Goal: Information Seeking & Learning: Learn about a topic

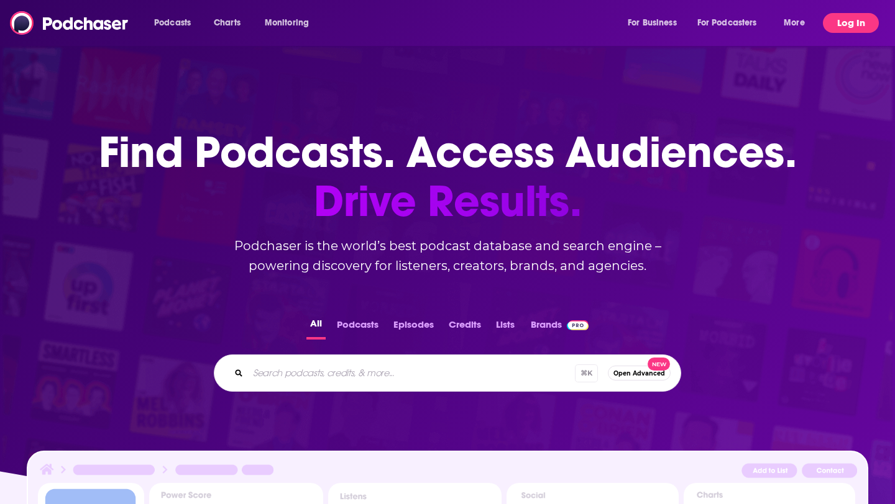
click at [839, 21] on button "Log In" at bounding box center [851, 23] width 56 height 20
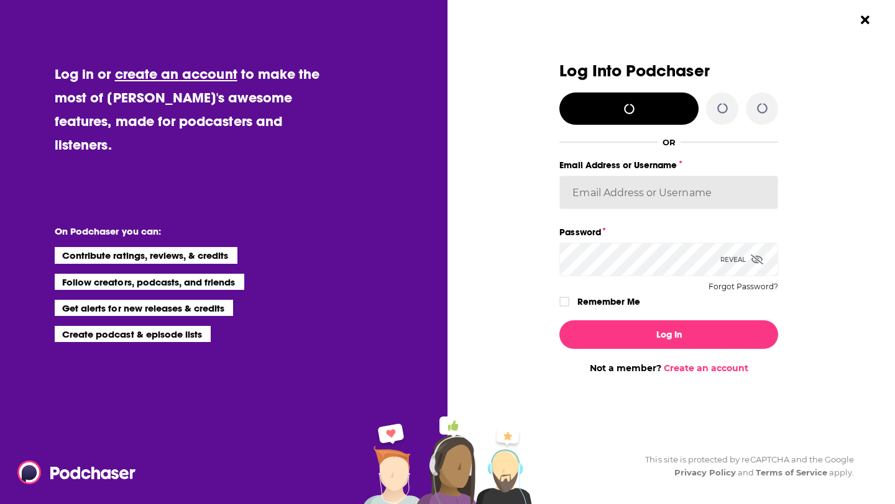
type input "sdonovan"
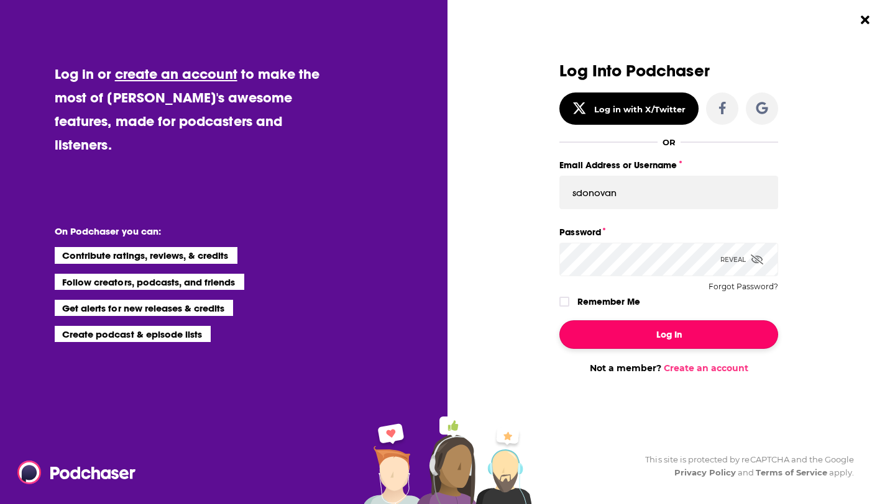
click at [637, 339] on button "Log In" at bounding box center [668, 335] width 219 height 29
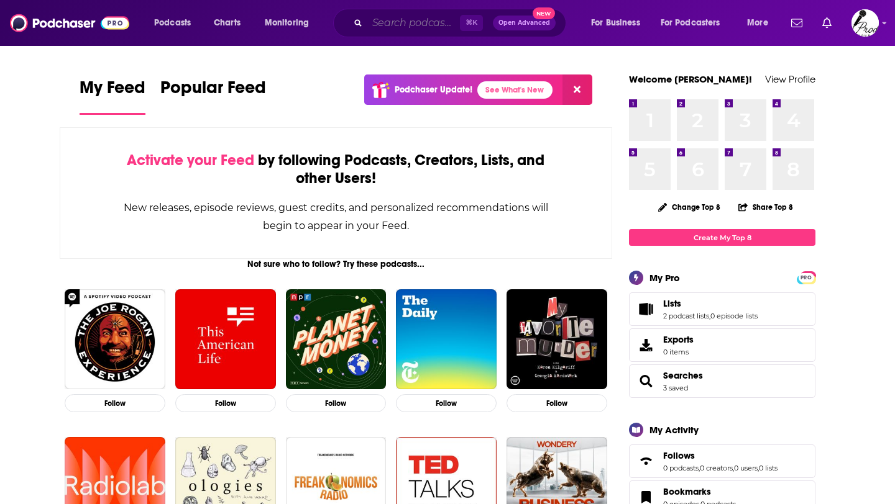
click at [416, 27] on input "Search podcasts, credits, & more..." at bounding box center [413, 23] width 93 height 20
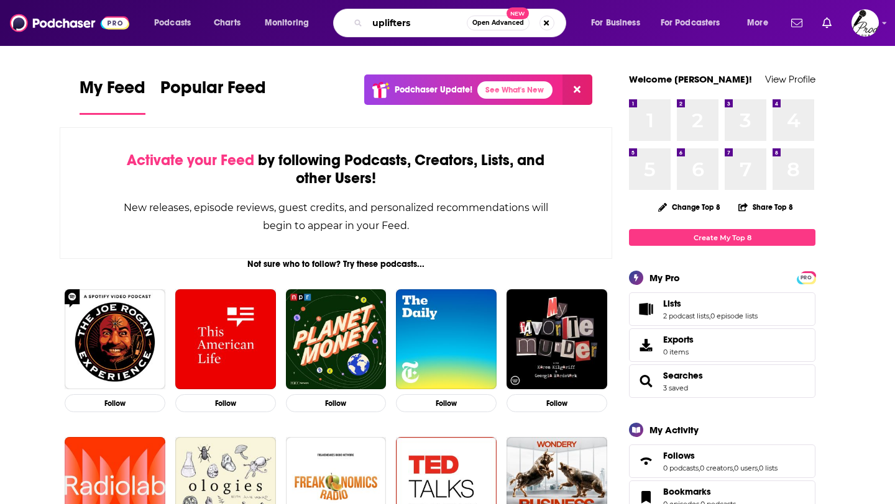
type input "uplifters"
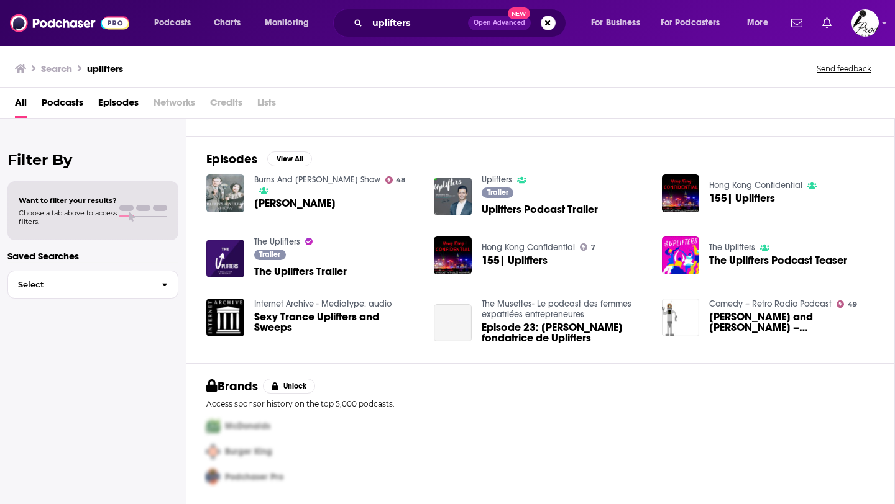
scroll to position [153, 0]
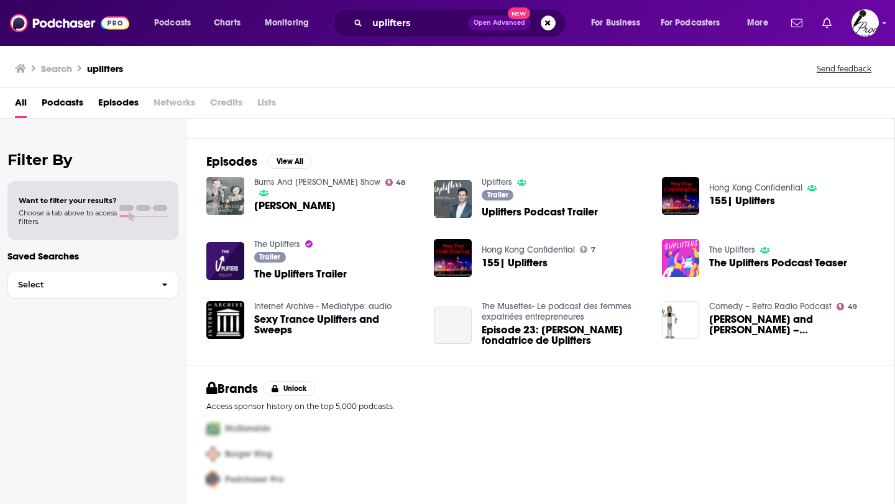
click at [694, 258] on img "The Uplifters Podcast Teaser" at bounding box center [681, 258] width 38 height 38
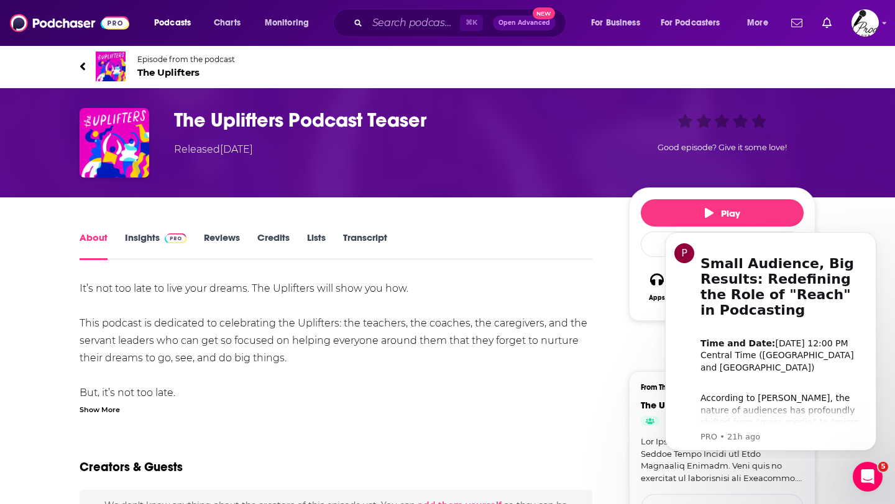
click at [150, 236] on link "Insights" at bounding box center [156, 246] width 62 height 29
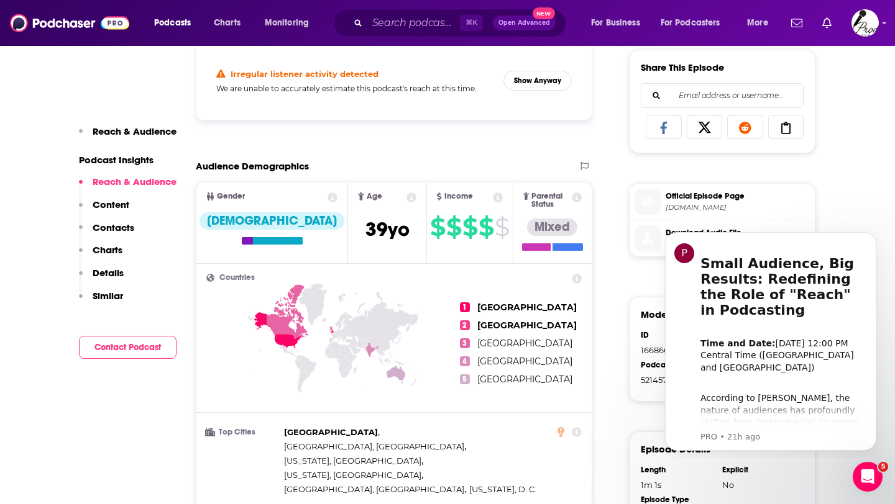
scroll to position [513, 0]
click at [871, 235] on icon "Dismiss notification" at bounding box center [872, 236] width 4 height 4
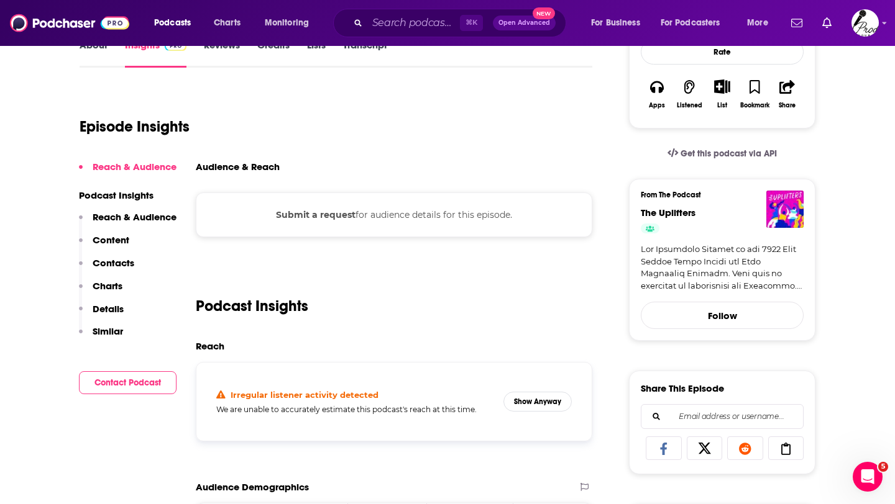
scroll to position [0, 0]
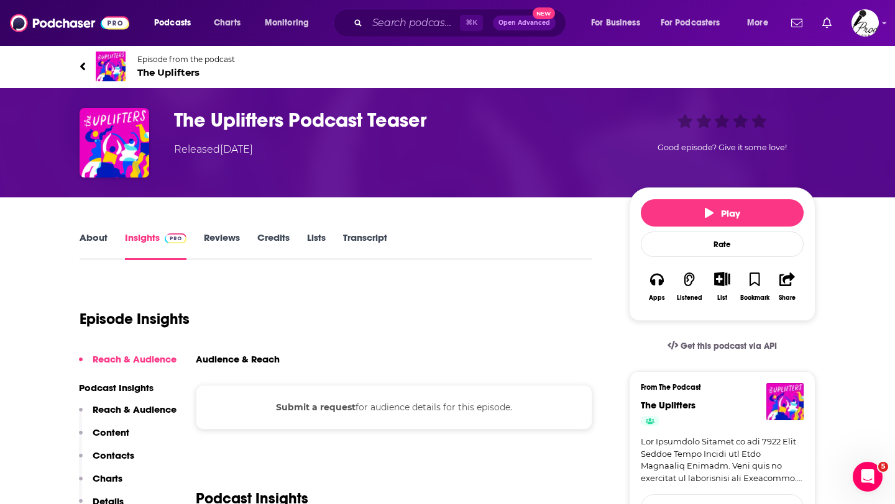
click at [213, 252] on link "Reviews" at bounding box center [222, 246] width 36 height 29
click at [214, 244] on div "No Reviews This episode has no reviews yet, why not add one yourself? Maybe Lat…" at bounding box center [447, 252] width 895 height 504
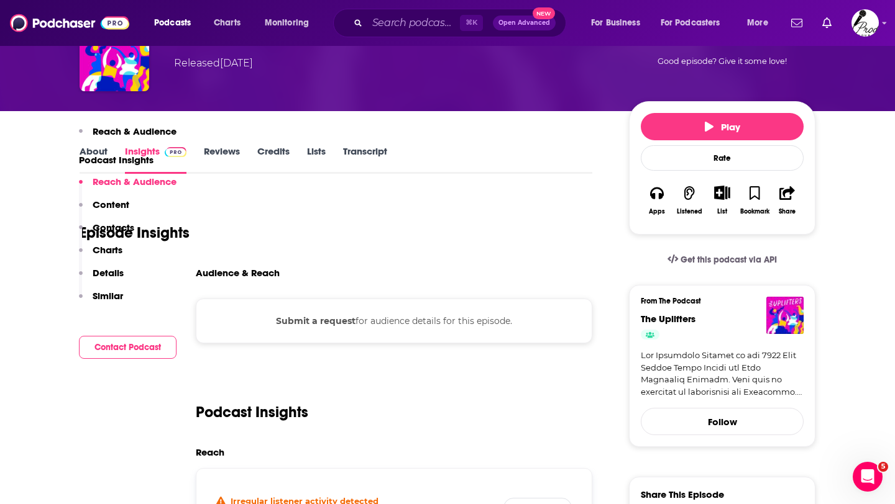
scroll to position [22, 0]
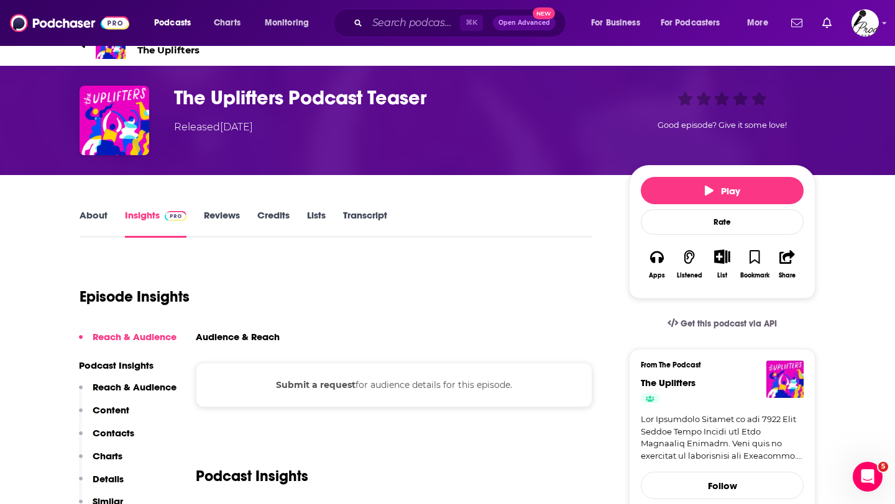
click at [222, 216] on link "Reviews" at bounding box center [222, 223] width 36 height 29
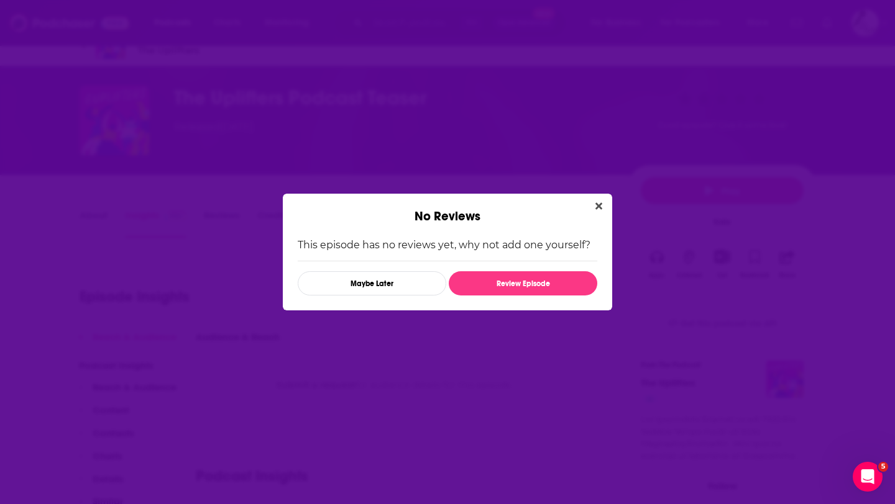
scroll to position [0, 0]
click at [597, 199] on button "Close" at bounding box center [598, 207] width 17 height 16
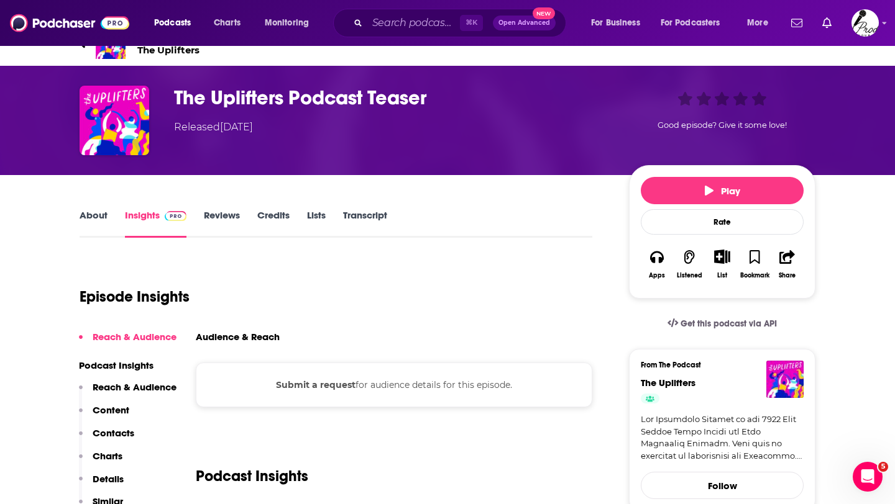
scroll to position [22, 0]
click at [276, 216] on link "Credits" at bounding box center [273, 223] width 32 height 29
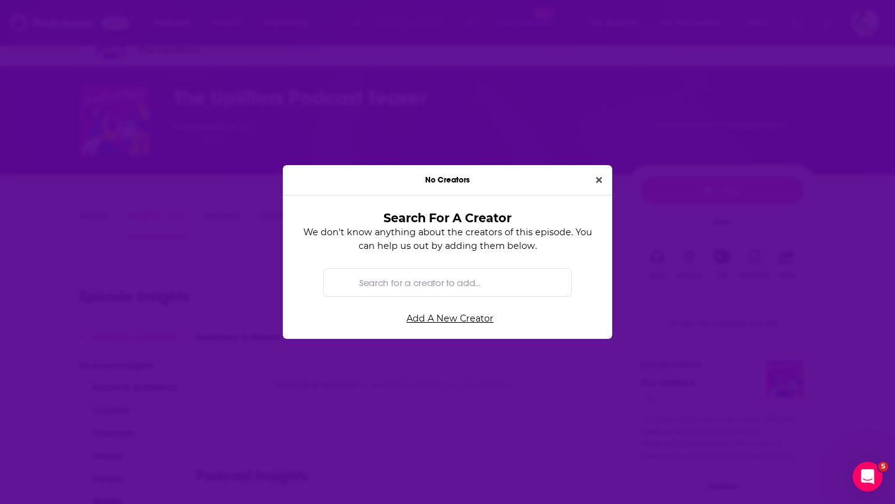
scroll to position [0, 0]
click at [602, 175] on button "Close" at bounding box center [599, 180] width 16 height 14
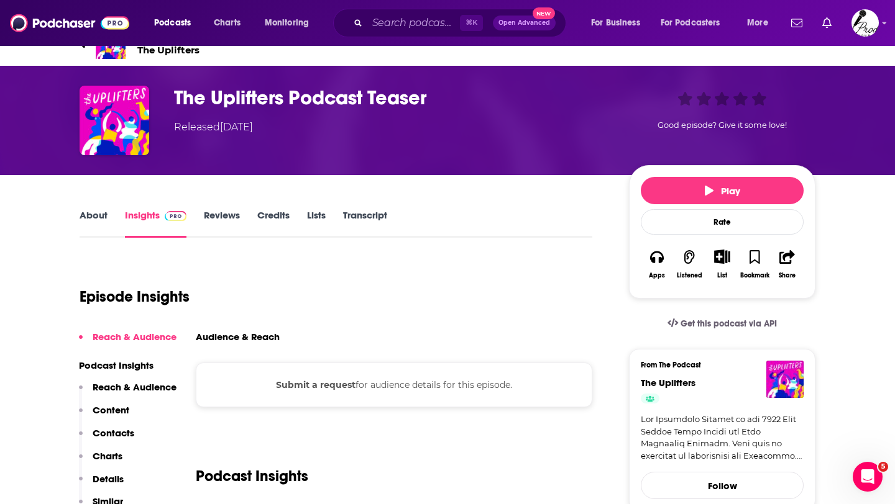
scroll to position [22, 0]
click at [98, 212] on link "About" at bounding box center [94, 223] width 28 height 29
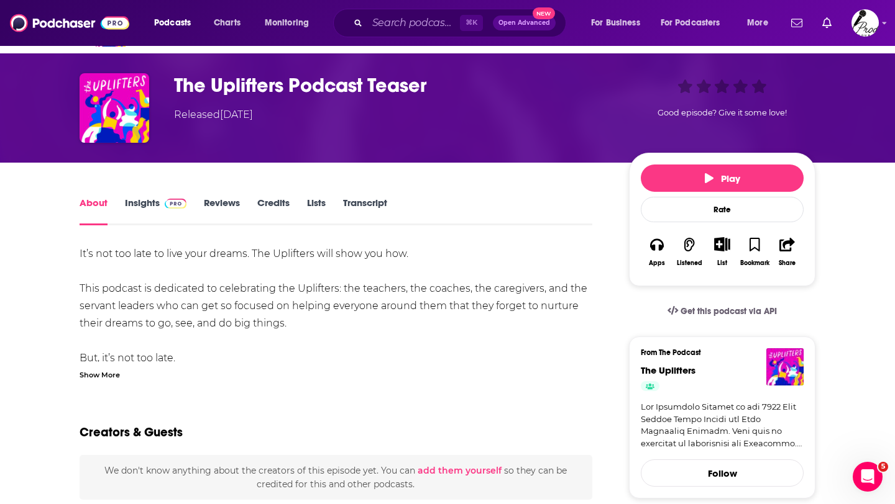
scroll to position [37, 0]
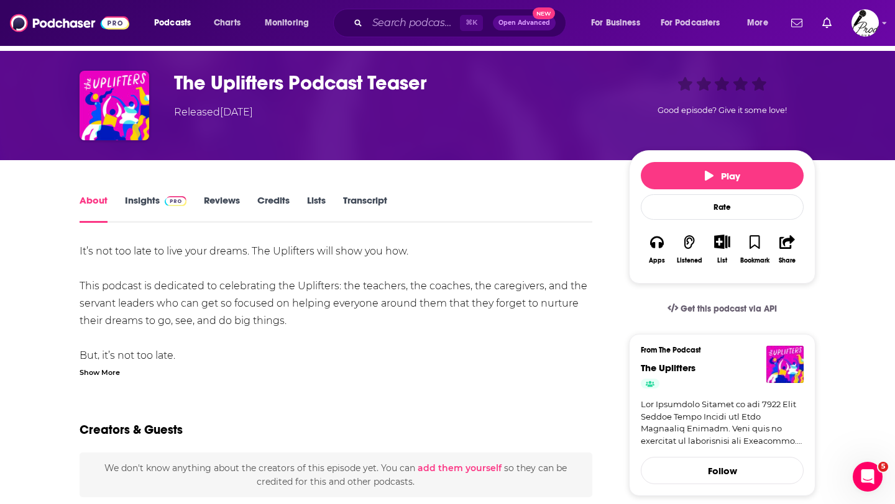
click at [293, 376] on div "Show More" at bounding box center [336, 372] width 513 height 12
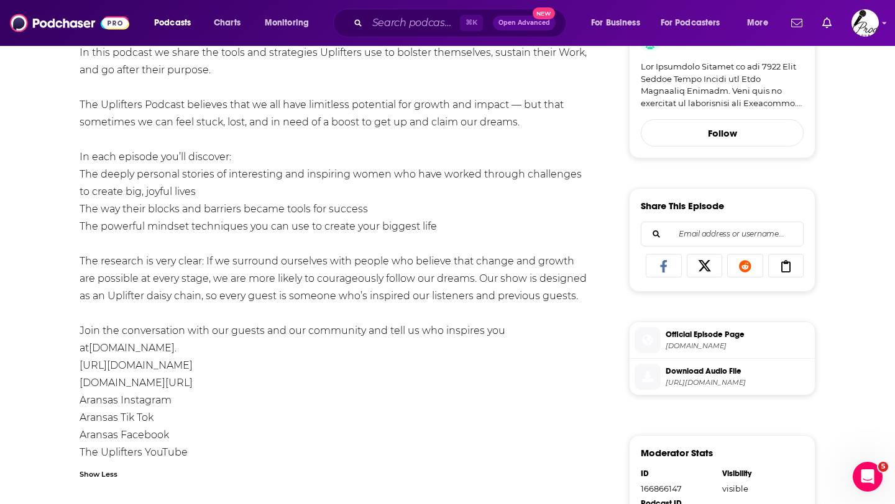
scroll to position [0, 0]
